Goal: Find specific page/section: Find specific page/section

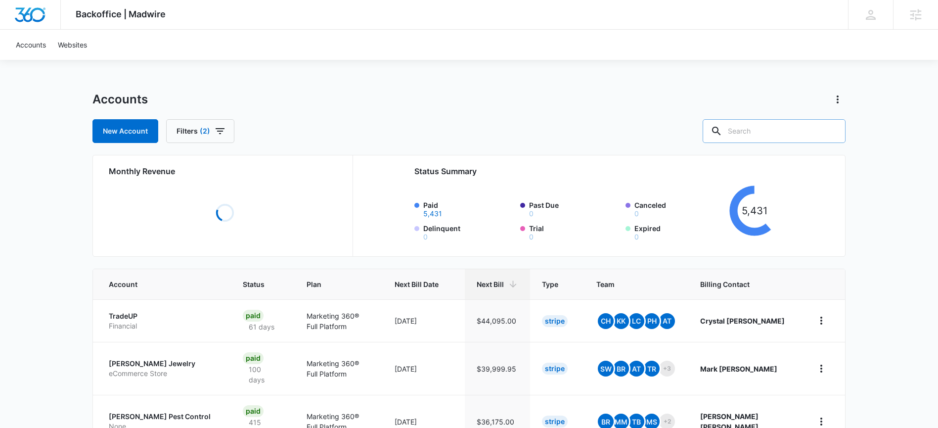
click at [762, 131] on input "text" at bounding box center [773, 131] width 143 height 24
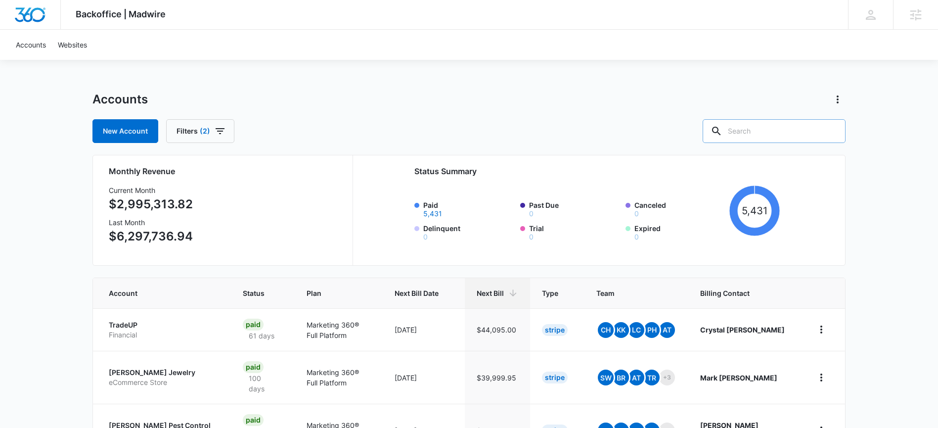
click at [764, 130] on input "text" at bounding box center [773, 131] width 143 height 24
type input "excavation"
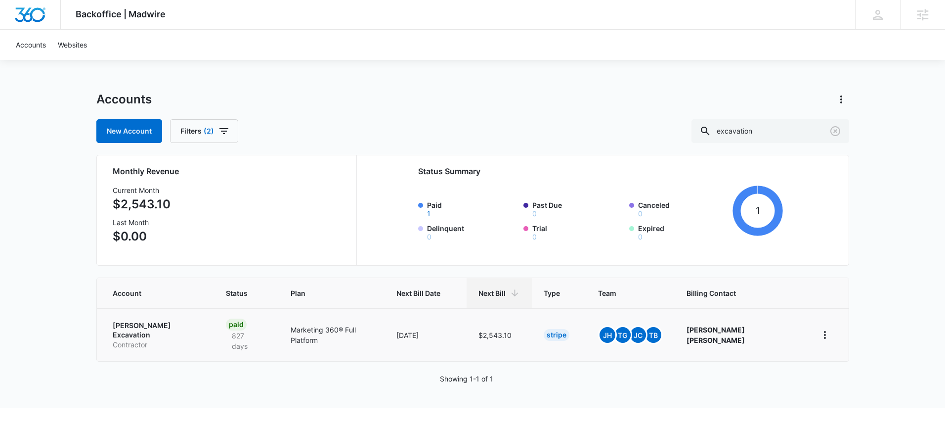
click at [150, 326] on p "Bennett Excavation" at bounding box center [158, 329] width 90 height 19
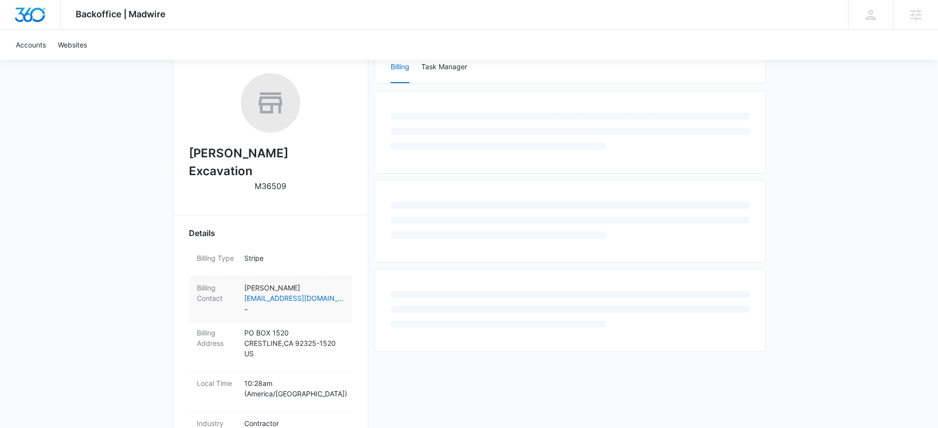
scroll to position [210, 0]
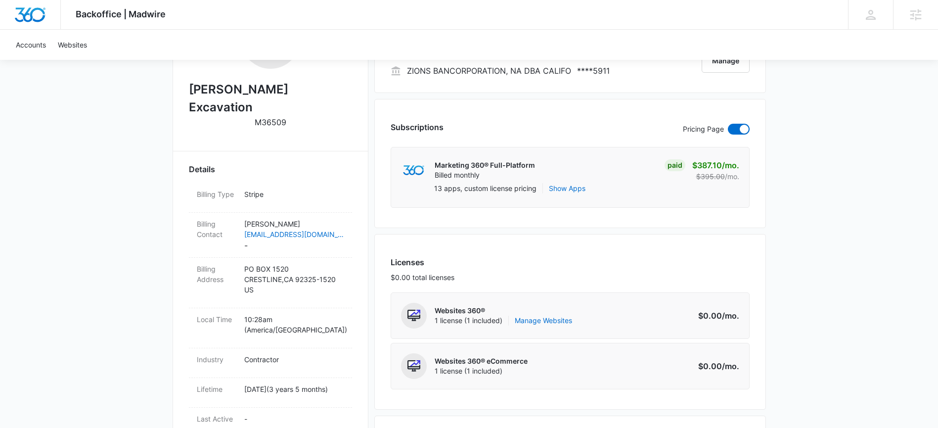
click at [260, 85] on h2 "Bennett Excavation" at bounding box center [270, 99] width 163 height 36
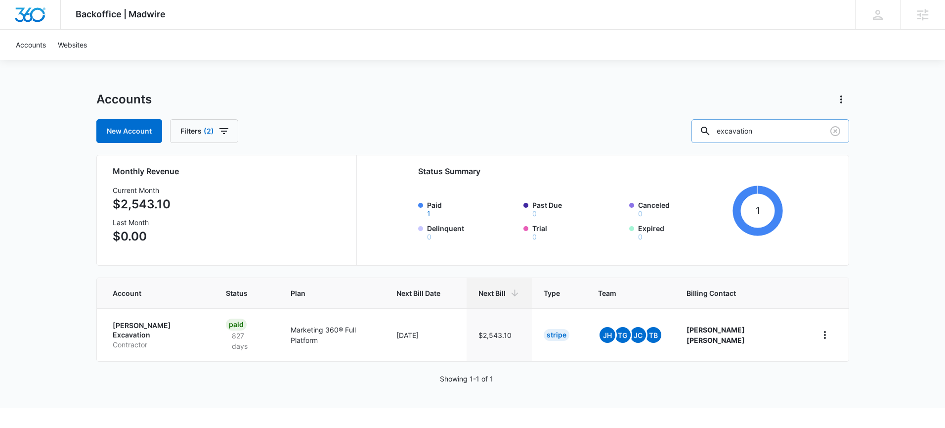
click at [798, 140] on input "excavation" at bounding box center [771, 131] width 158 height 24
click at [794, 135] on input "excavation" at bounding box center [771, 131] width 158 height 24
type input "equipment"
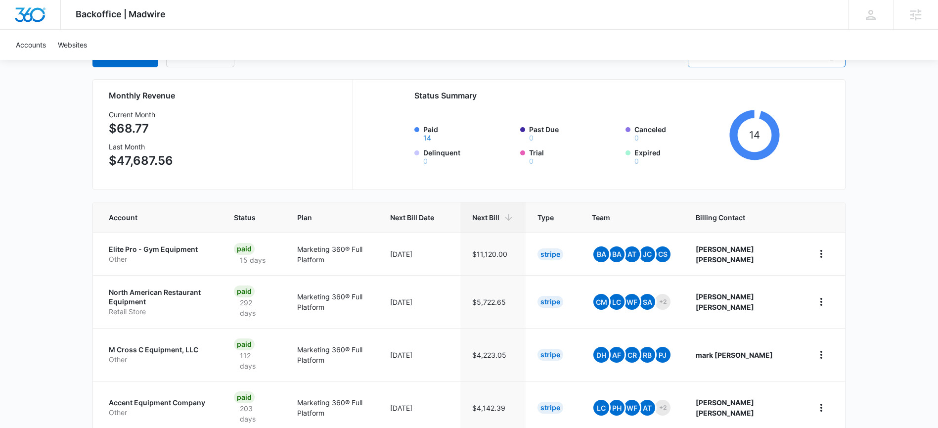
scroll to position [78, 0]
